Goal: Transaction & Acquisition: Register for event/course

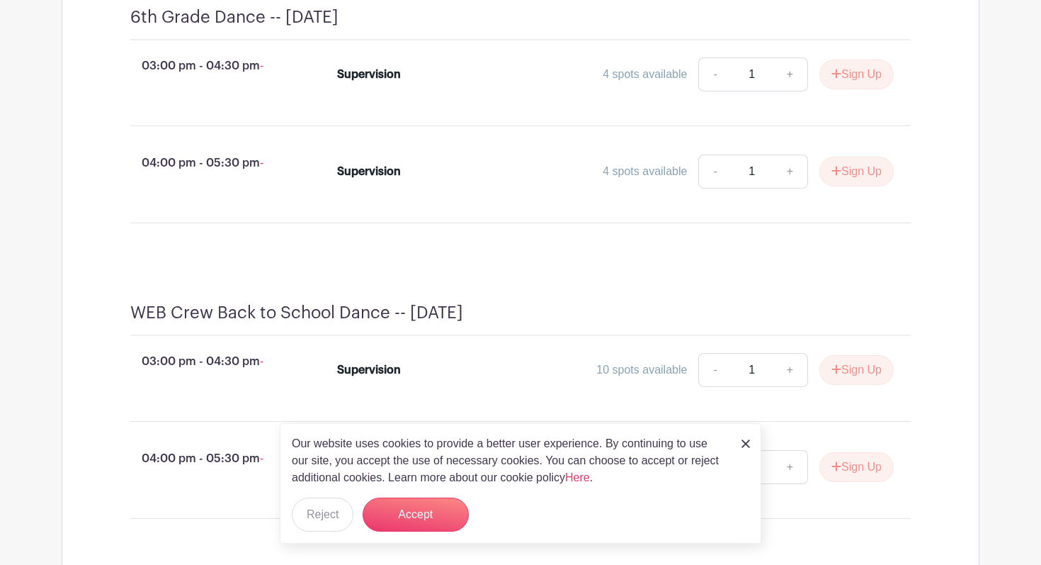
scroll to position [650, 0]
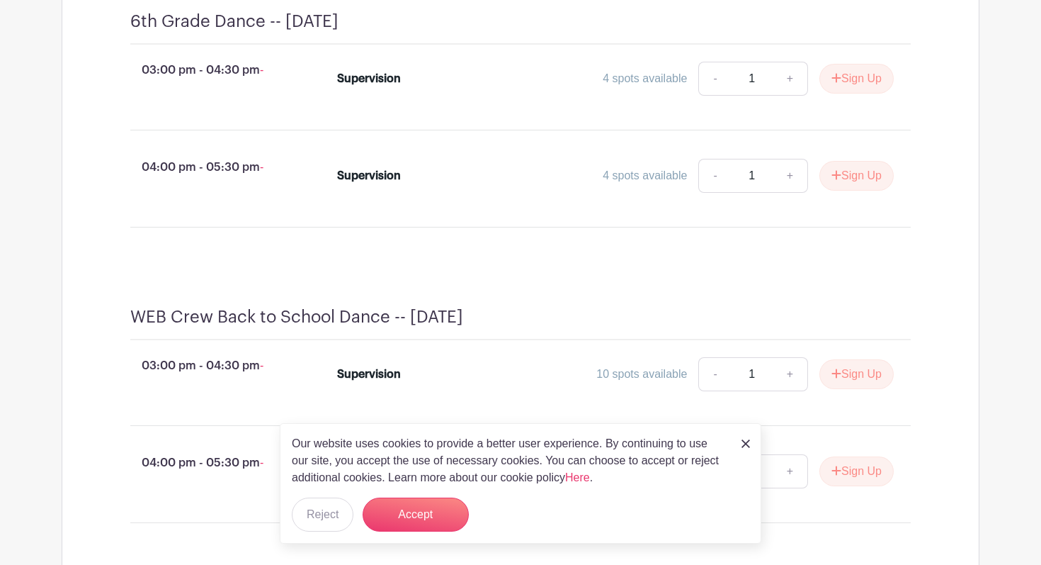
click at [753, 438] on div "Our website uses cookies to provide a better user experience. By continuing to …" at bounding box center [521, 483] width 482 height 120
click at [752, 438] on div "Our website uses cookies to provide a better user experience. By continuing to …" at bounding box center [521, 483] width 482 height 120
click at [747, 443] on img at bounding box center [746, 443] width 9 height 9
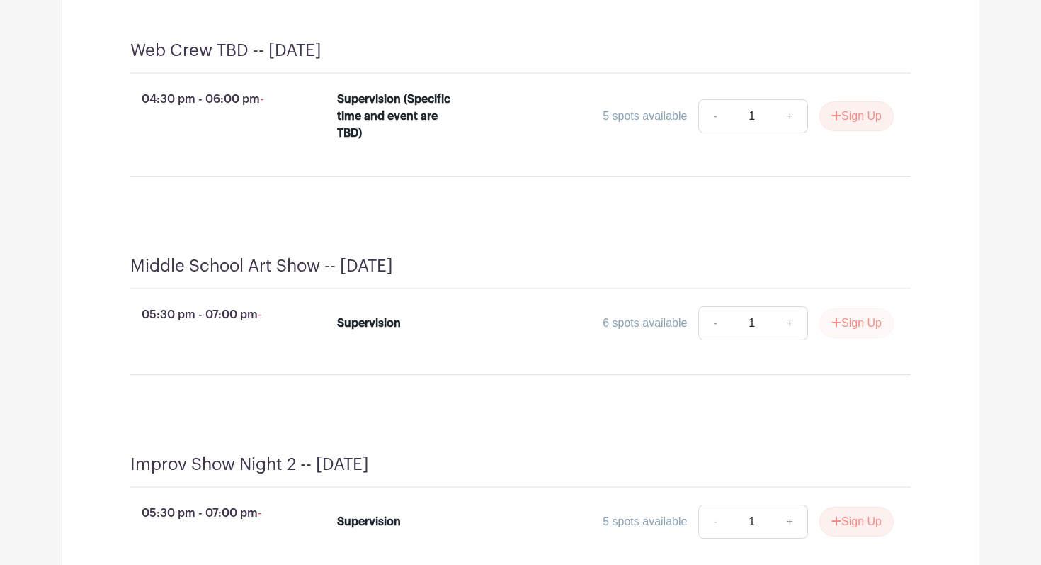
scroll to position [3124, 0]
click at [855, 338] on button "Sign Up" at bounding box center [857, 323] width 74 height 30
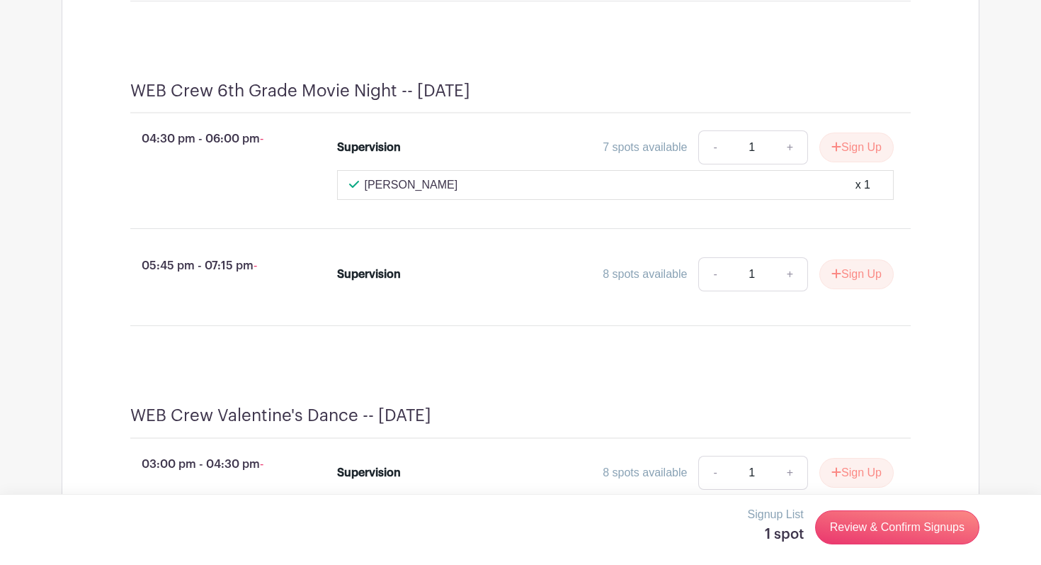
scroll to position [3046, 0]
click at [863, 162] on button "Sign Up" at bounding box center [857, 147] width 74 height 30
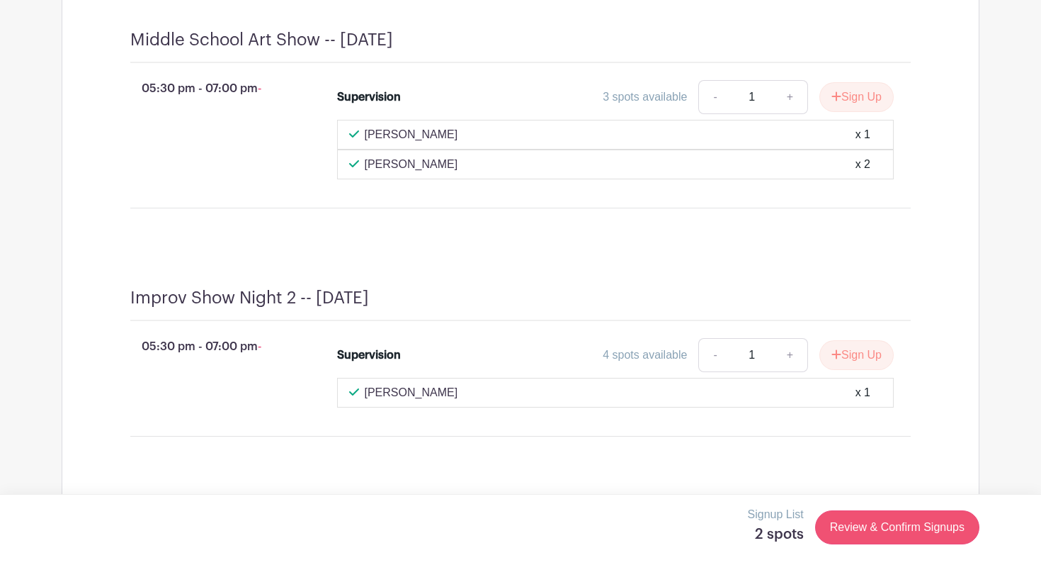
scroll to position [4259, 0]
click at [914, 533] on link "Review & Confirm Signups" at bounding box center [897, 527] width 164 height 34
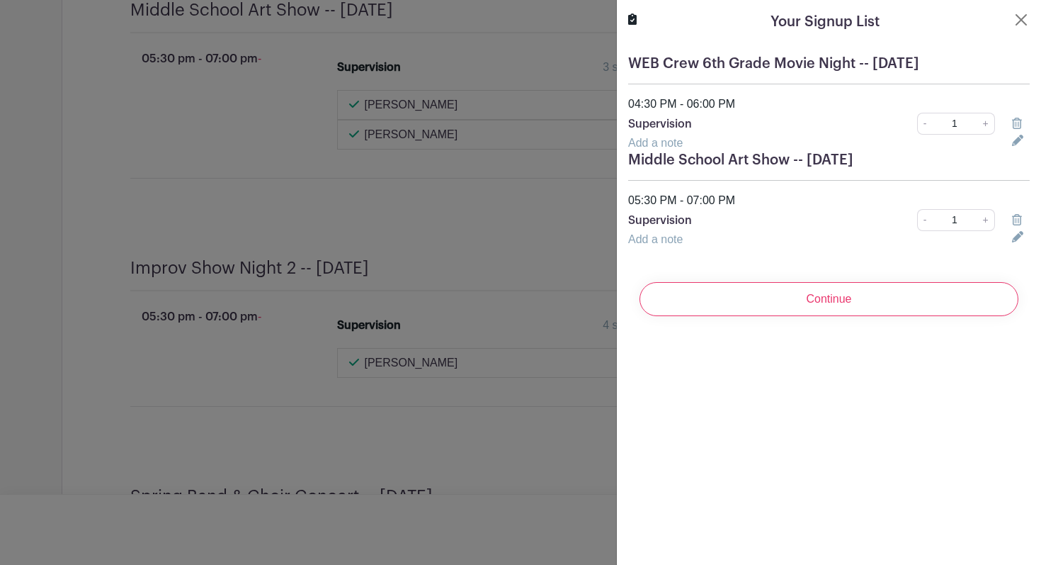
scroll to position [4378, 0]
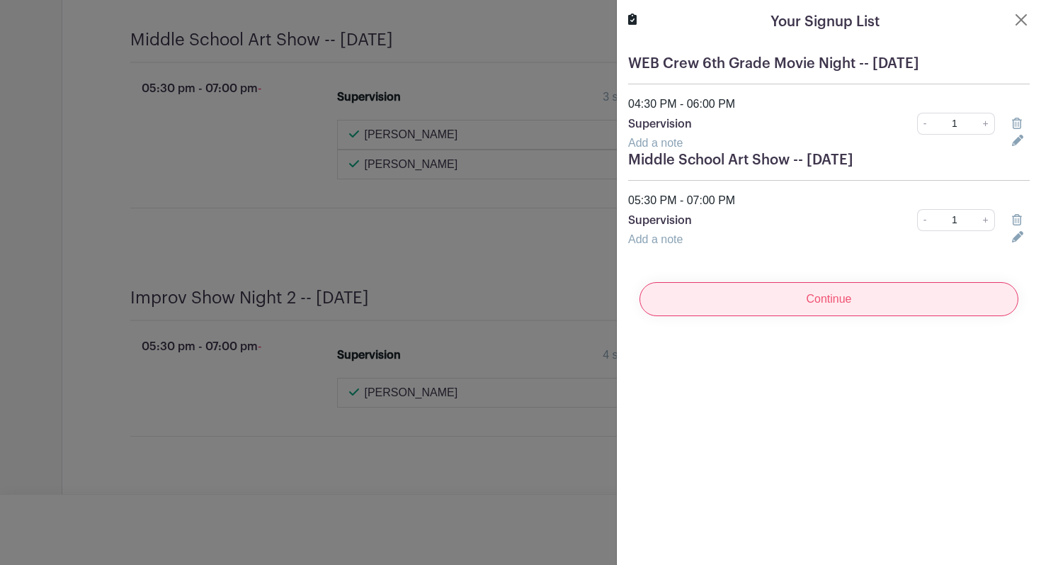
click at [806, 305] on input "Continue" at bounding box center [829, 299] width 379 height 34
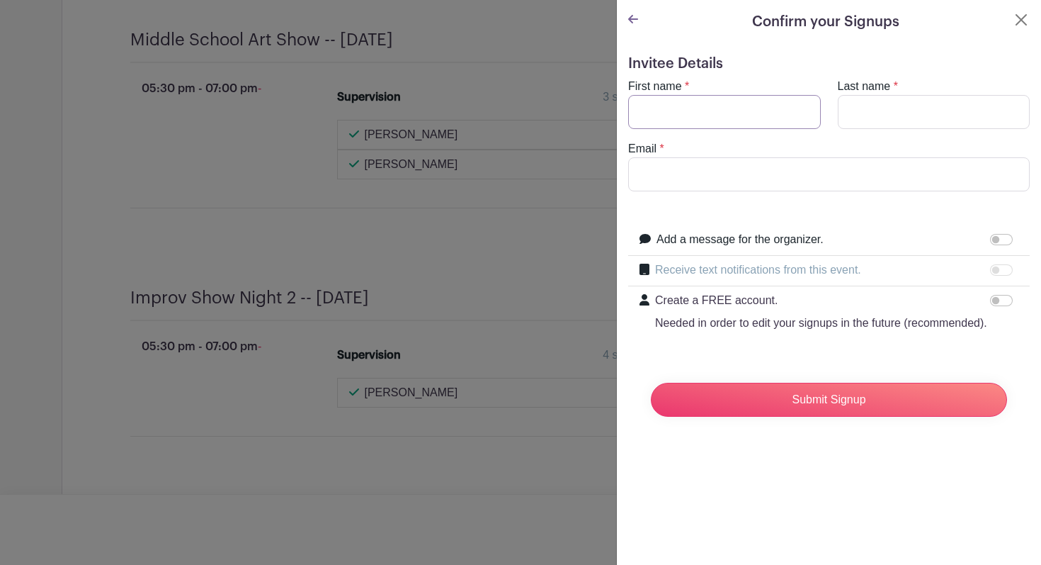
click at [700, 123] on input "First name" at bounding box center [724, 112] width 193 height 34
type input "c"
type input "[PERSON_NAME]"
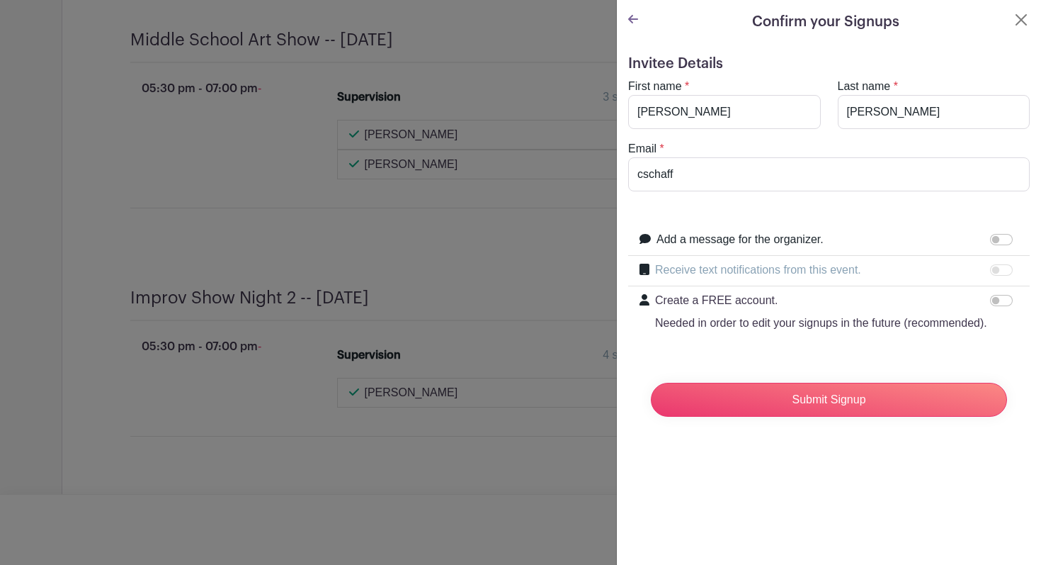
scroll to position [4438, 0]
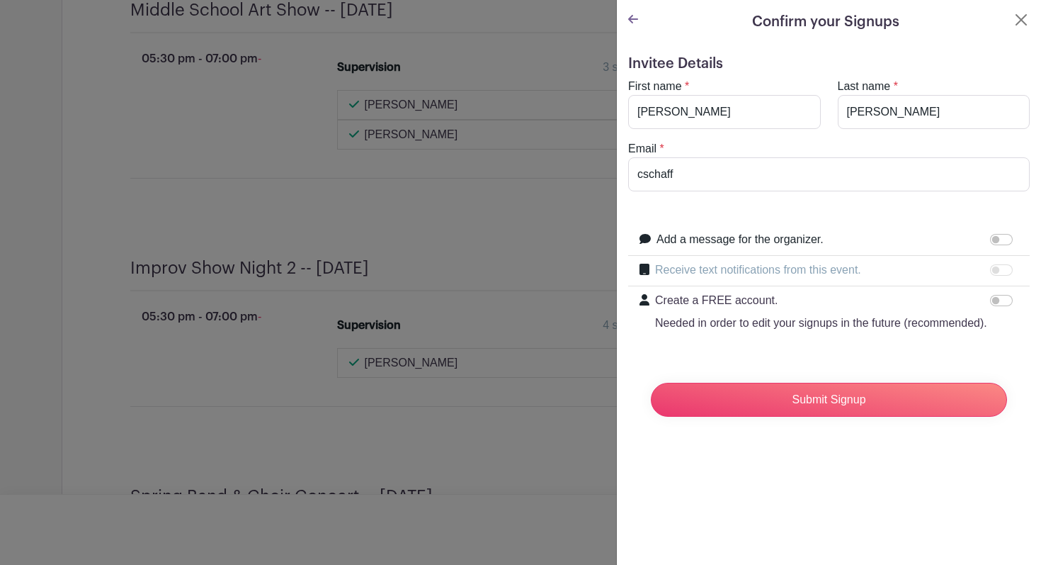
click at [722, 211] on form "Invitee Details First name * [PERSON_NAME] Last name * [PERSON_NAME] Email * cs…" at bounding box center [829, 241] width 402 height 373
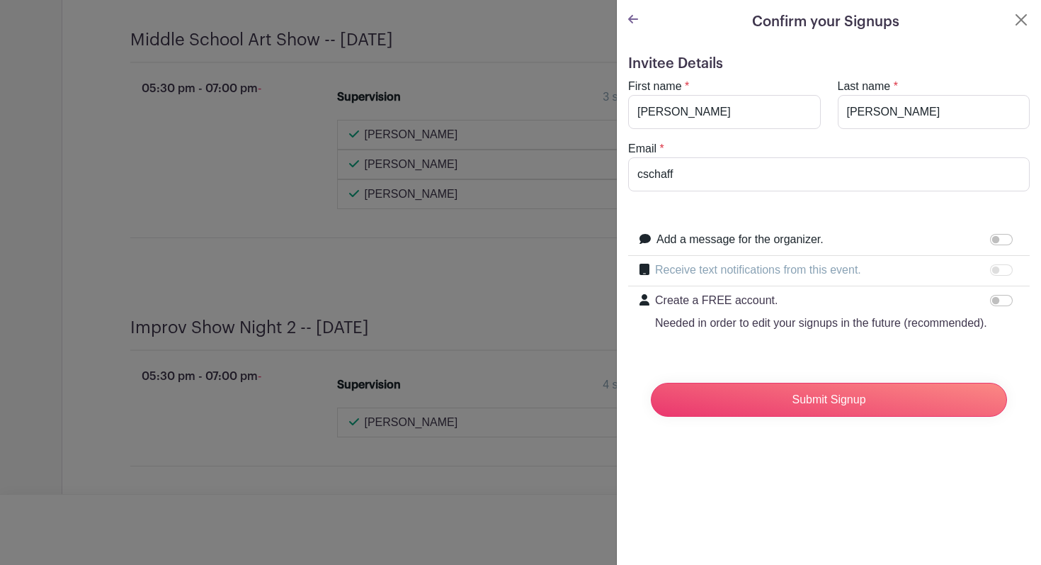
click at [718, 202] on form "Invitee Details First name * [PERSON_NAME] Last name * [PERSON_NAME] Email * cs…" at bounding box center [829, 241] width 402 height 373
click at [708, 175] on input "cschaff" at bounding box center [829, 174] width 402 height 34
click at [701, 179] on input "cschaff" at bounding box center [829, 174] width 402 height 34
type input "[EMAIL_ADDRESS][DOMAIN_NAME]"
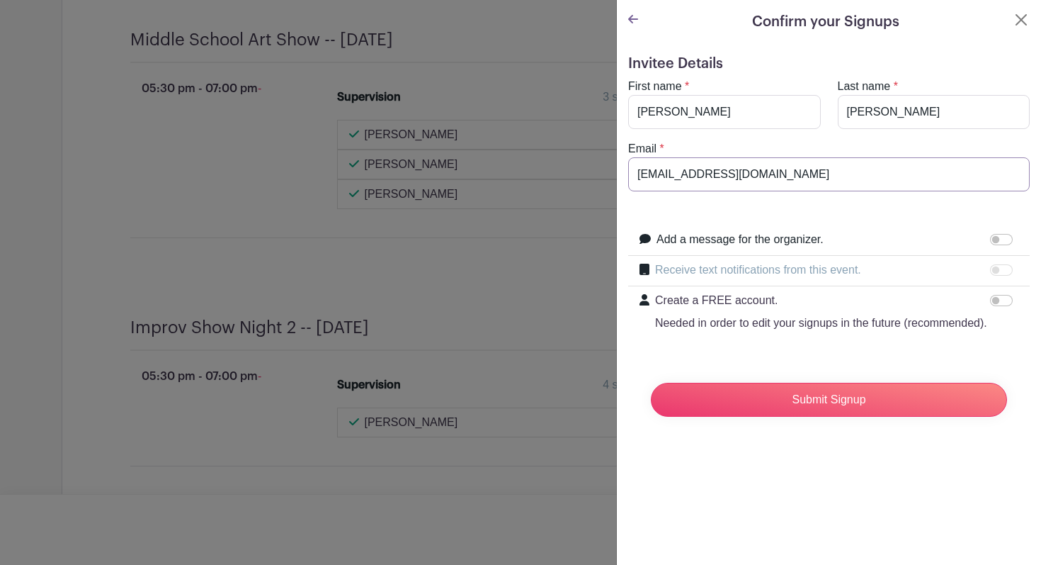
scroll to position [4497, 0]
click at [783, 399] on input "Submit Signup" at bounding box center [829, 400] width 356 height 34
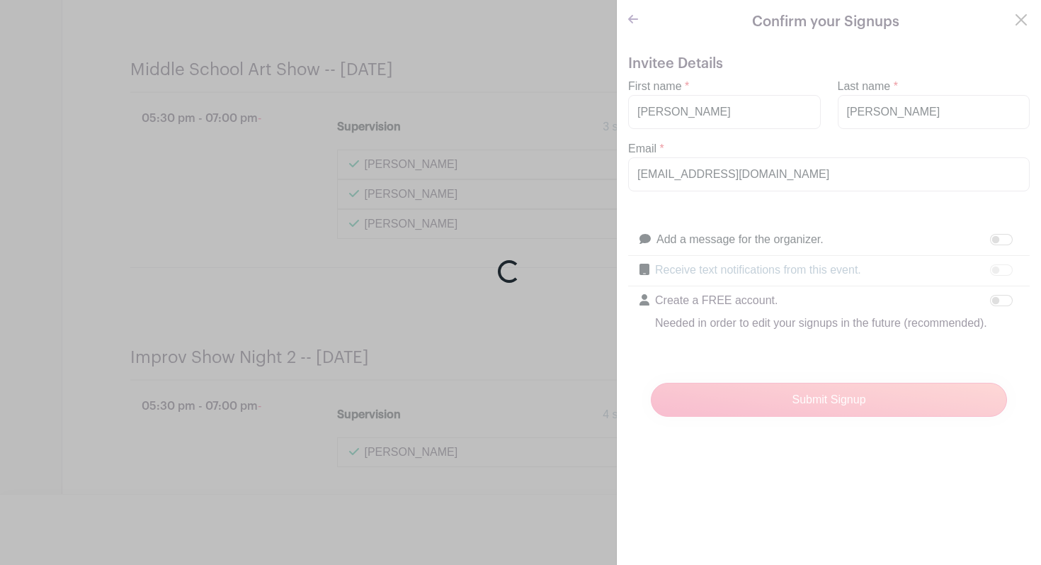
scroll to position [4557, 0]
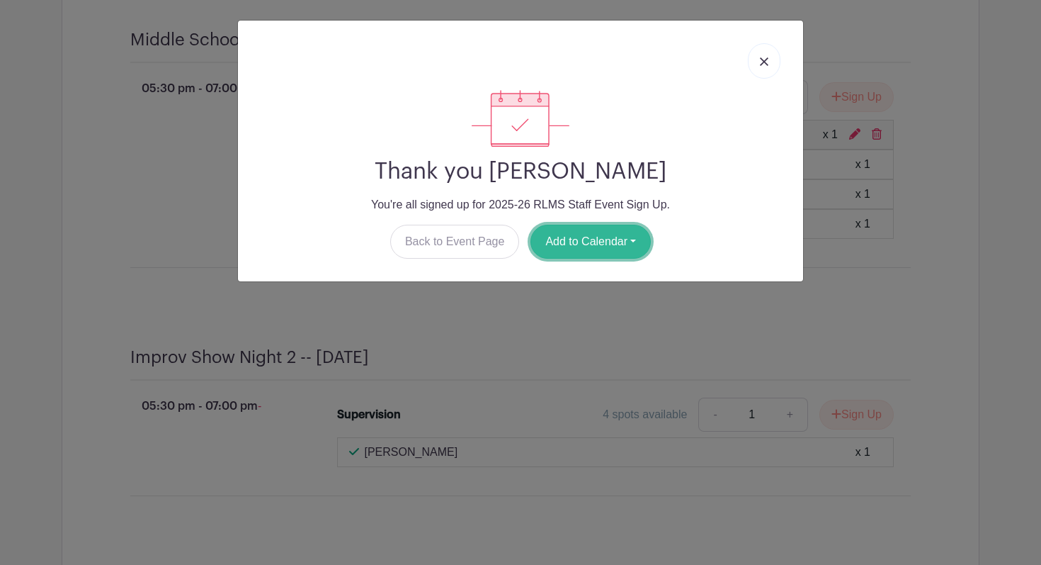
click at [600, 246] on button "Add to Calendar" at bounding box center [591, 242] width 120 height 34
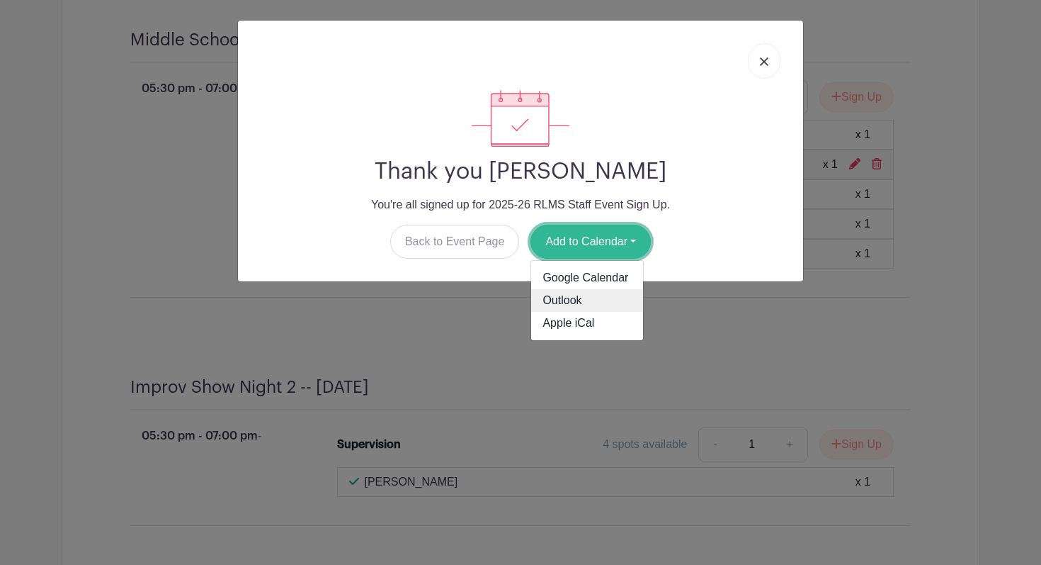
scroll to position [4612, 0]
click at [582, 300] on link "Outlook" at bounding box center [587, 300] width 112 height 23
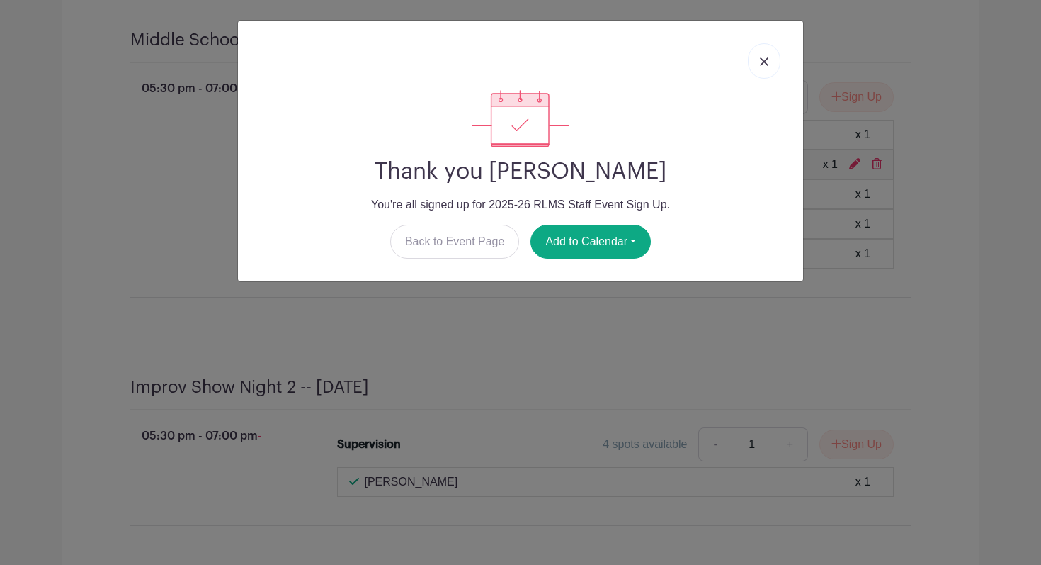
scroll to position [4642, 0]
click at [604, 247] on button "Add to Calendar" at bounding box center [591, 242] width 120 height 34
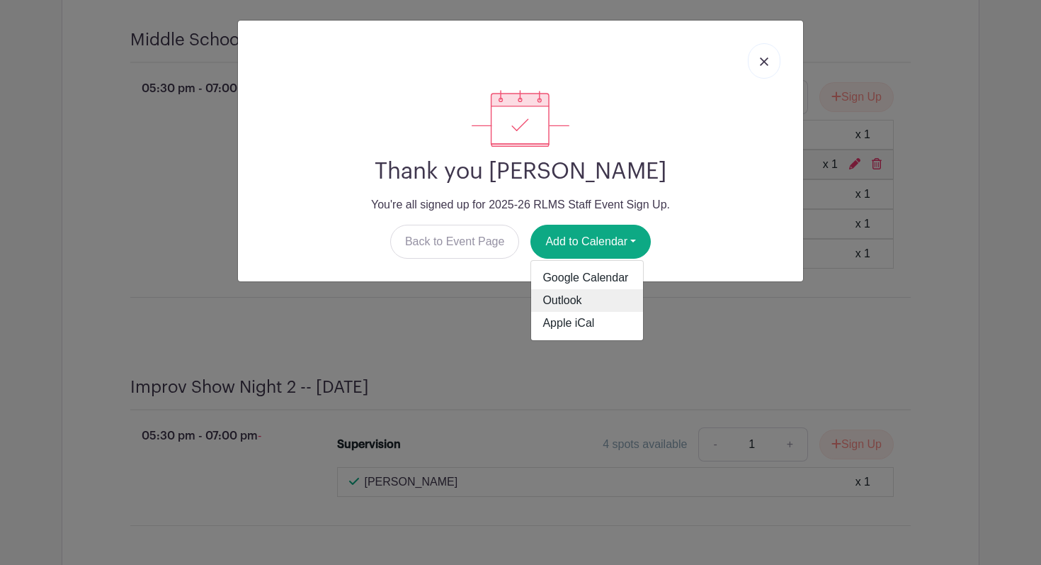
click at [594, 301] on link "Outlook" at bounding box center [587, 300] width 112 height 23
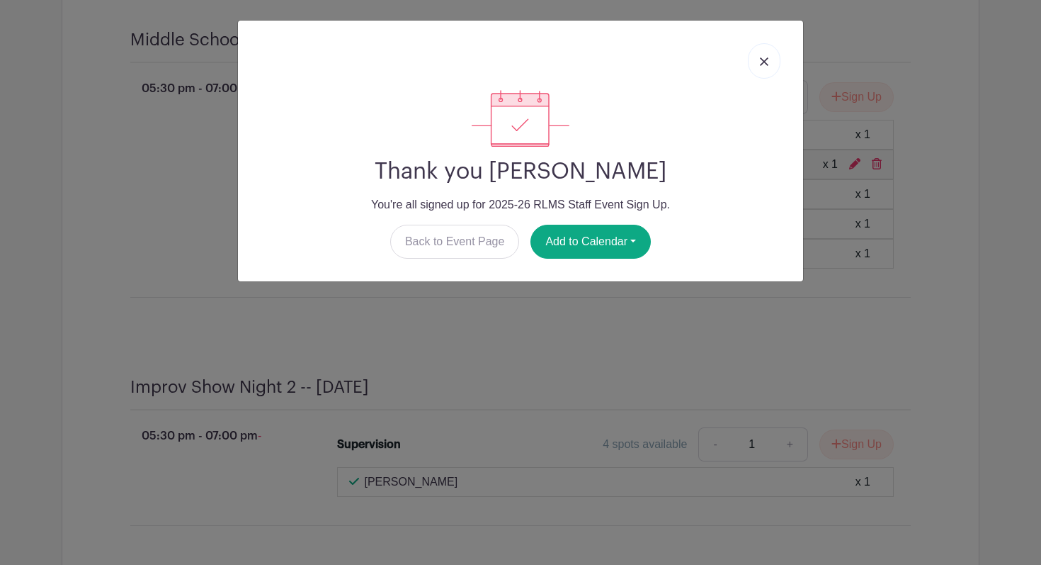
click at [762, 57] on link at bounding box center [764, 60] width 33 height 35
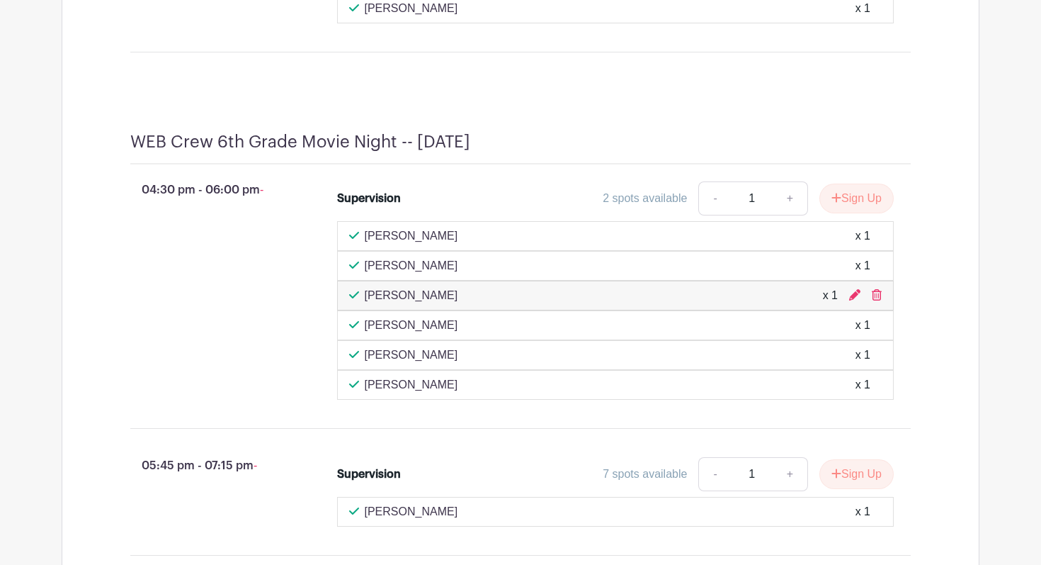
scroll to position [3292, 0]
